Goal: Check status: Check status

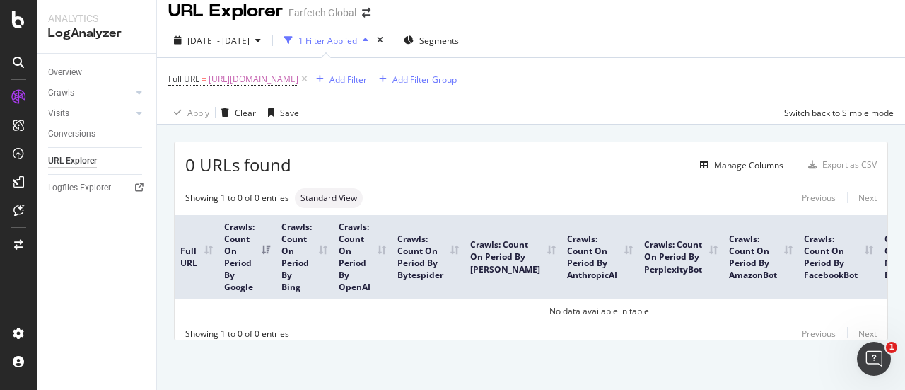
scroll to position [13, 0]
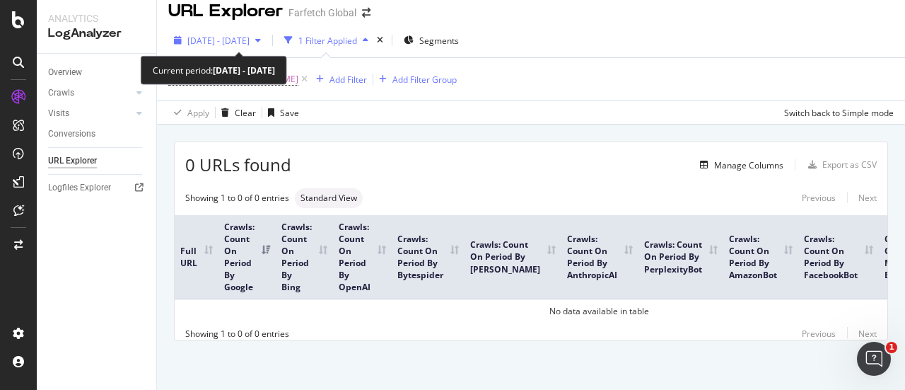
click at [250, 41] on span "[DATE] - [DATE]" at bounding box center [218, 41] width 62 height 12
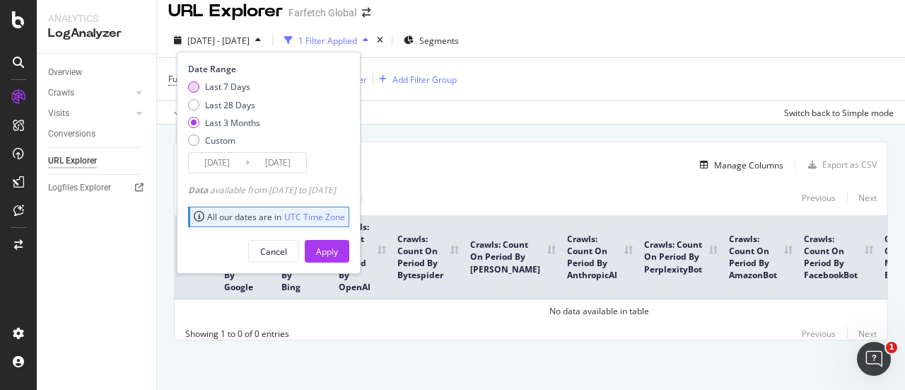
click at [247, 87] on div "Last 7 Days" at bounding box center [227, 87] width 45 height 12
type input "[DATE]"
click at [338, 249] on div "Apply" at bounding box center [327, 251] width 22 height 12
